Goal: Find contact information: Find contact information

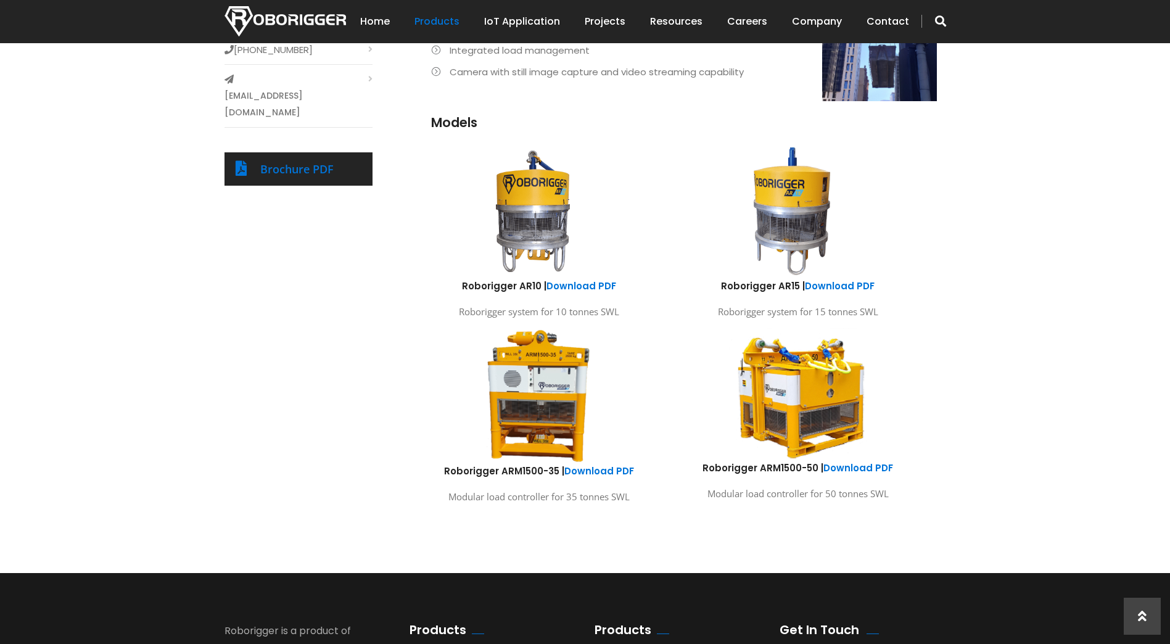
scroll to position [617, 0]
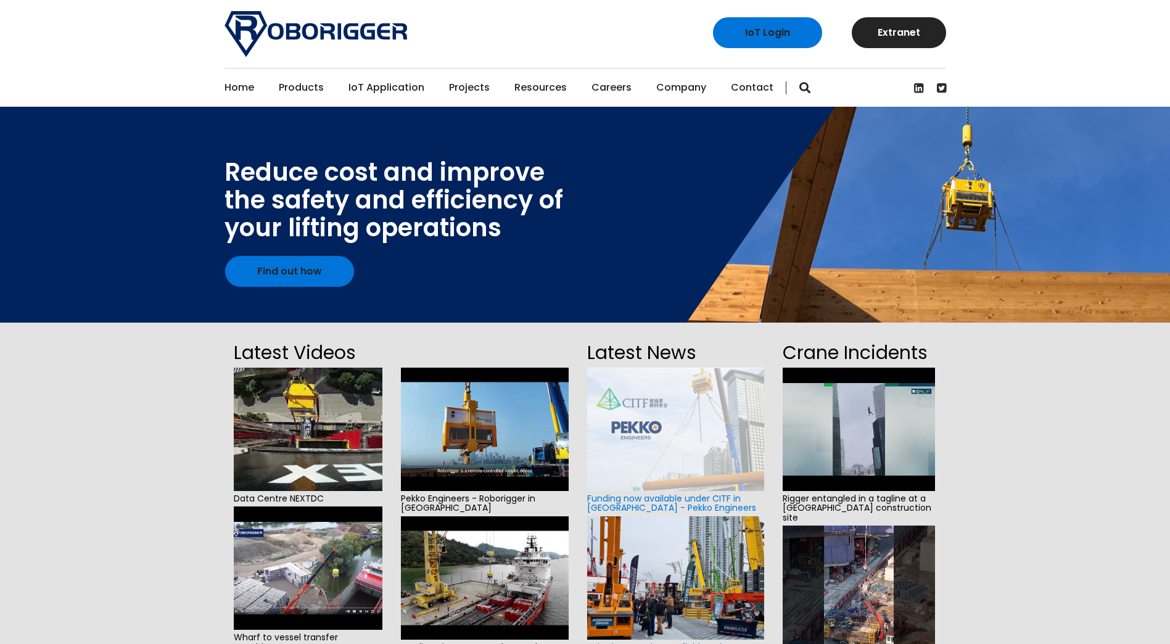
click at [755, 85] on link "Contact" at bounding box center [752, 87] width 43 height 38
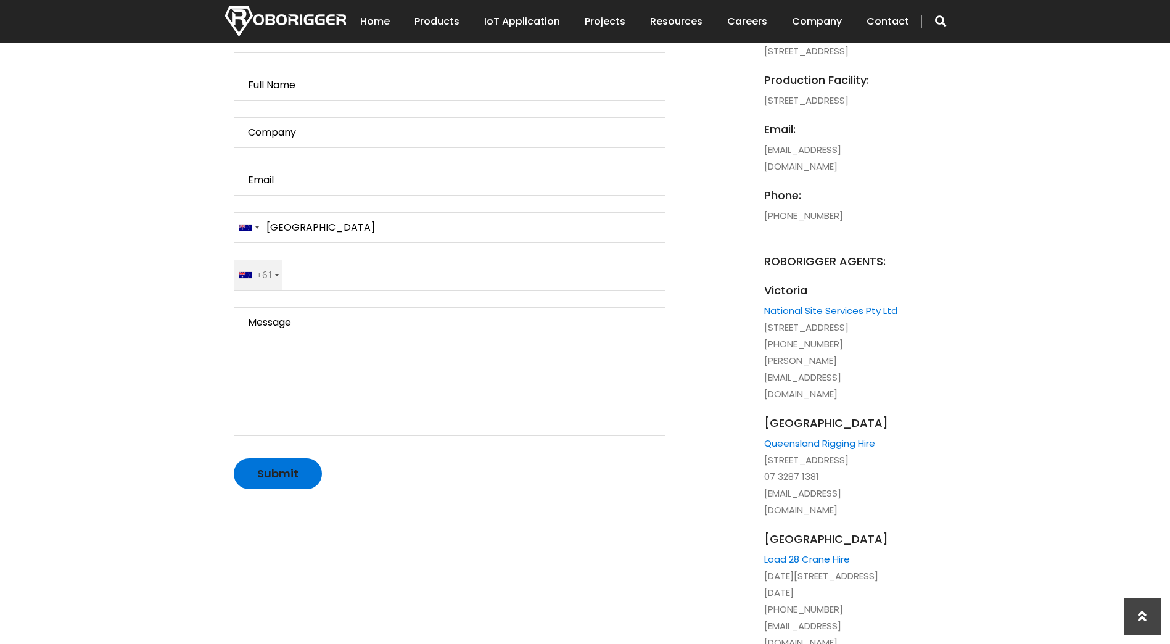
scroll to position [679, 0]
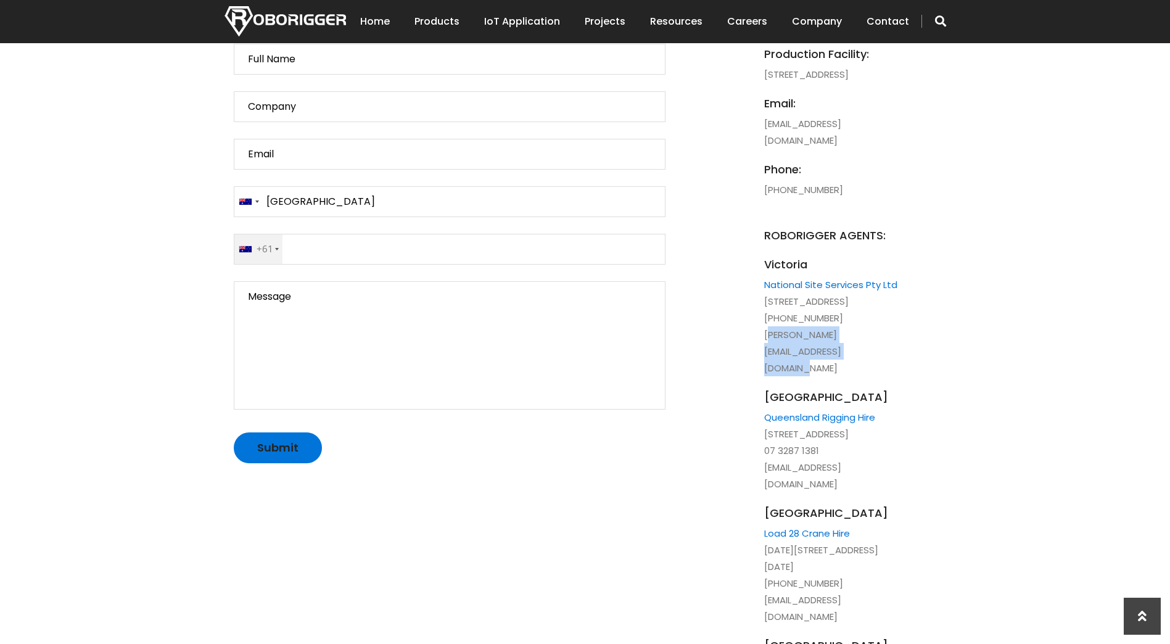
drag, startPoint x: 940, startPoint y: 368, endPoint x: 764, endPoint y: 372, distance: 175.9
click at [764, 372] on li "Victoria National Site Services Pty Ltd 26 Buch Ave, Epping VIC 3076 +61 435 61…" at bounding box center [832, 316] width 136 height 120
copy li "stephen@nationalsiteservices.com.au"
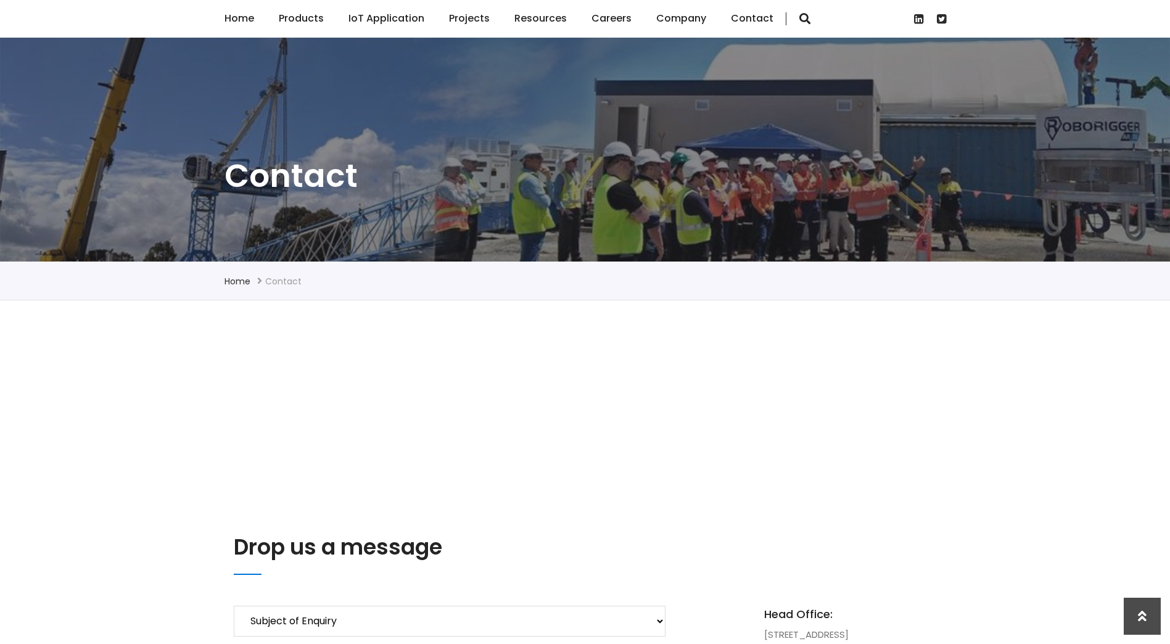
scroll to position [0, 0]
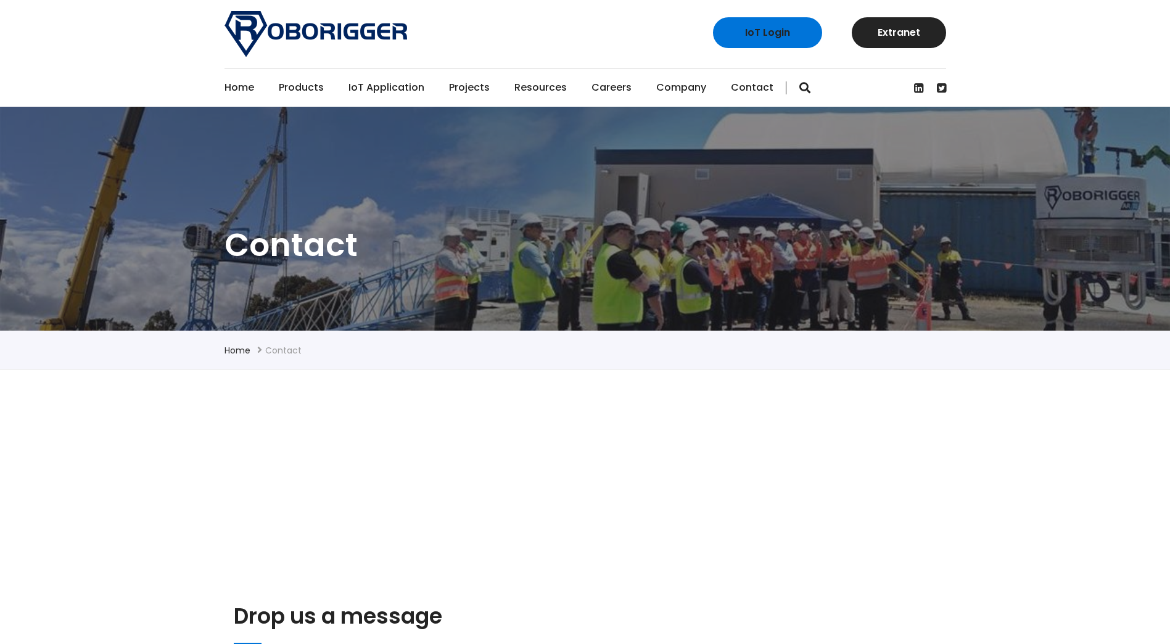
click at [756, 87] on link "Contact" at bounding box center [752, 87] width 43 height 38
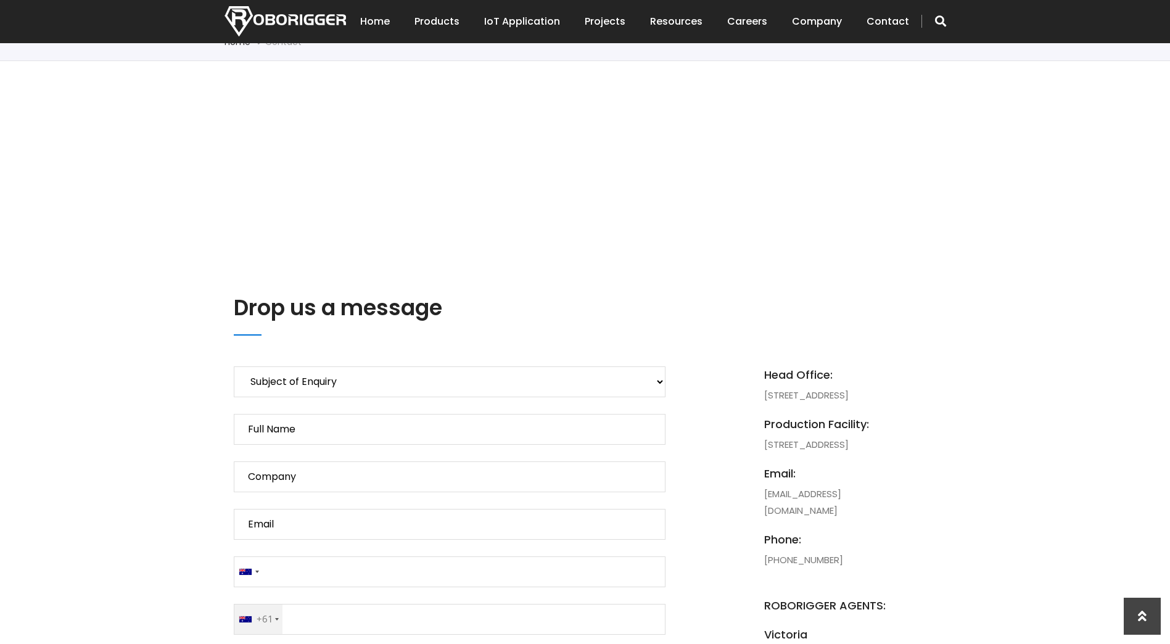
scroll to position [555, 0]
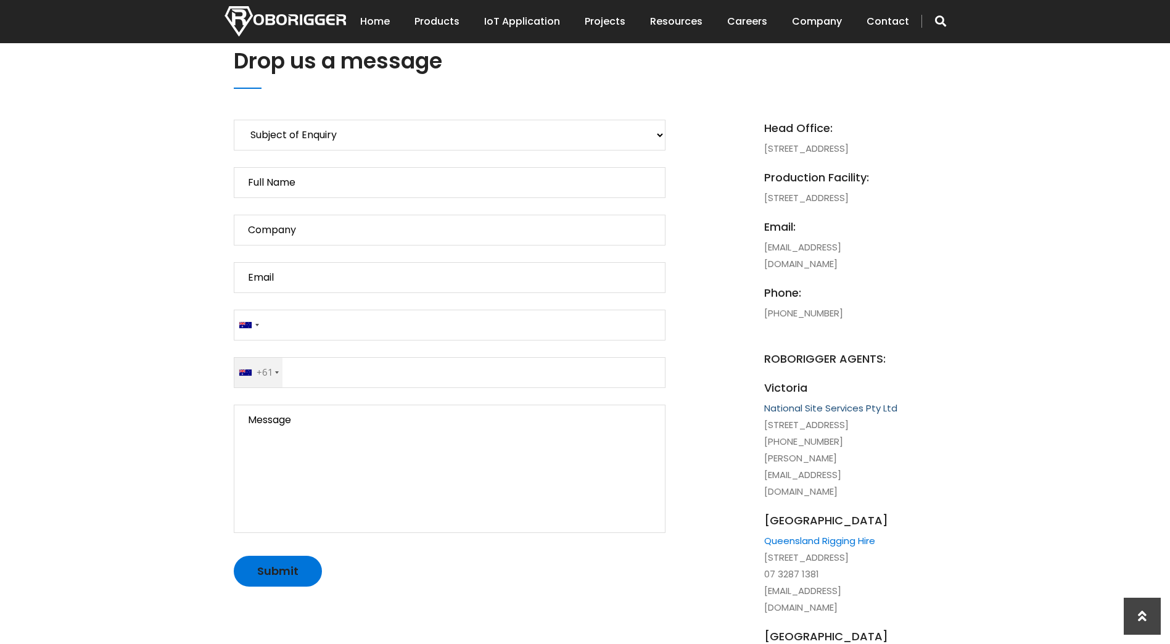
click at [887, 415] on link "National Site Services Pty Ltd" at bounding box center [830, 408] width 133 height 13
